Goal: Obtain resource: Obtain resource

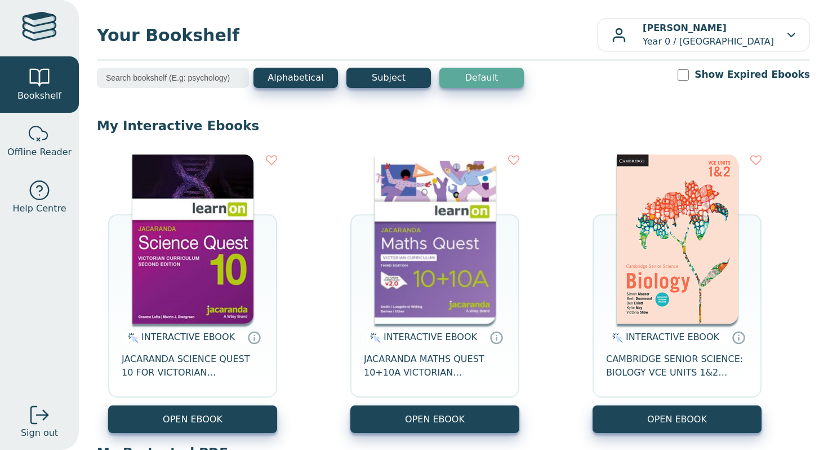
click at [444, 212] on img at bounding box center [435, 238] width 121 height 169
click at [244, 204] on img at bounding box center [192, 238] width 121 height 169
